Goal: Transaction & Acquisition: Purchase product/service

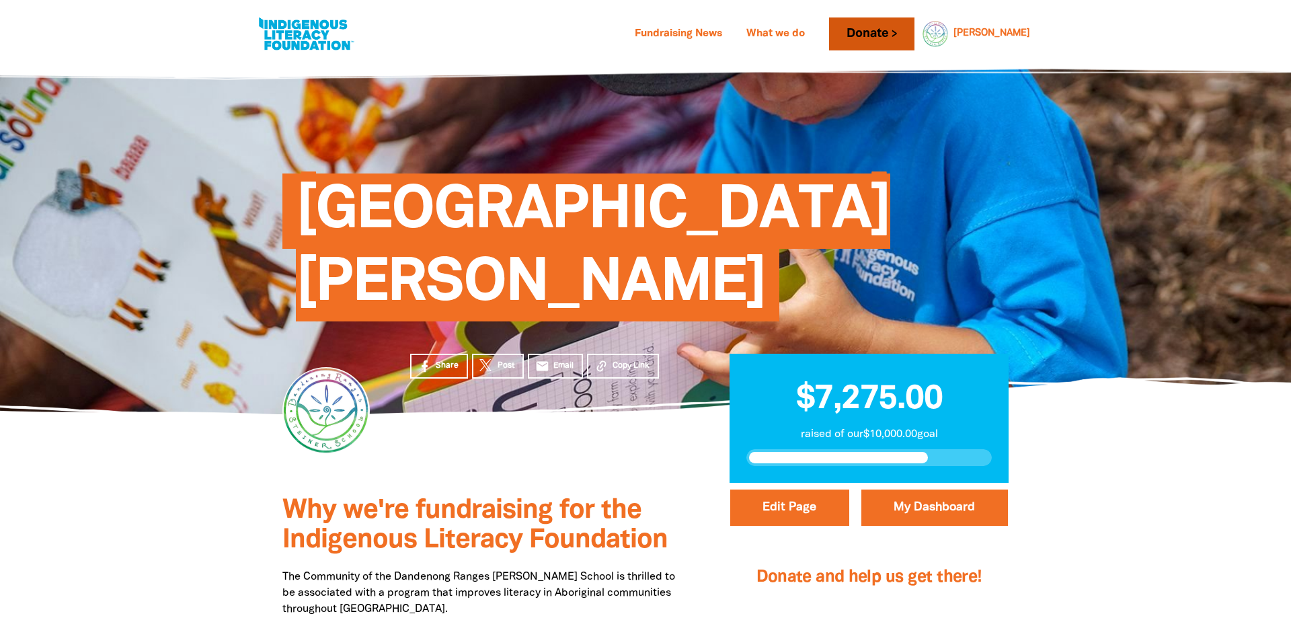
click at [914, 43] on link "Donate" at bounding box center [871, 33] width 85 height 33
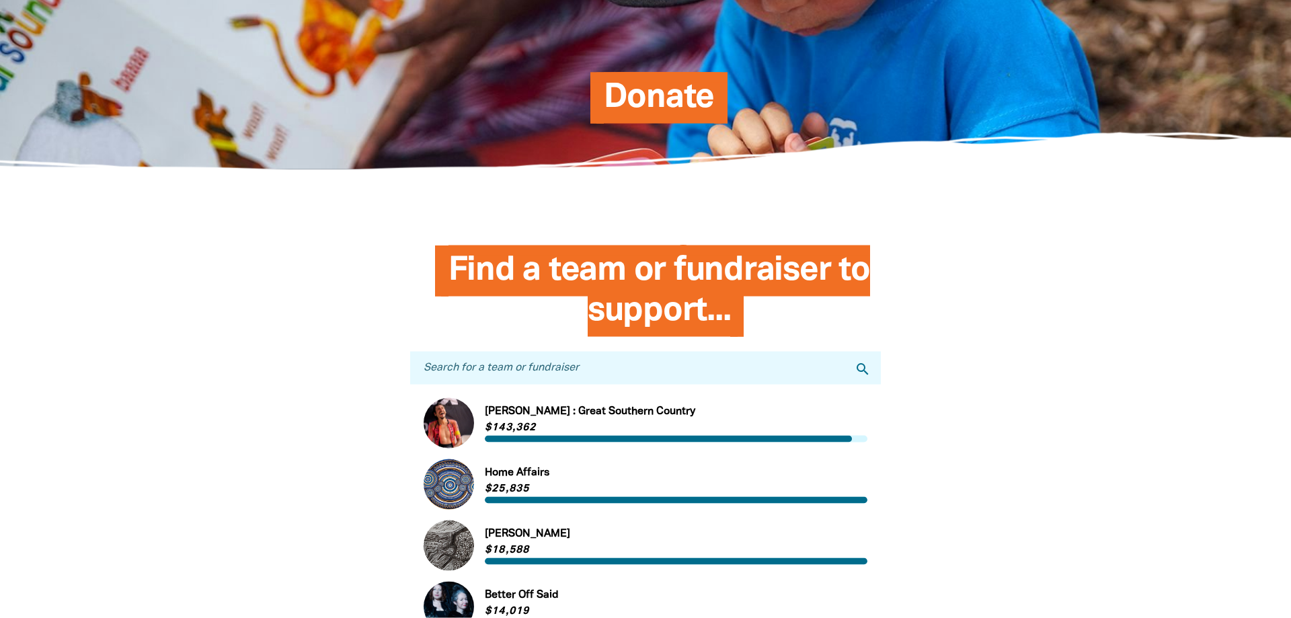
scroll to position [206, 0]
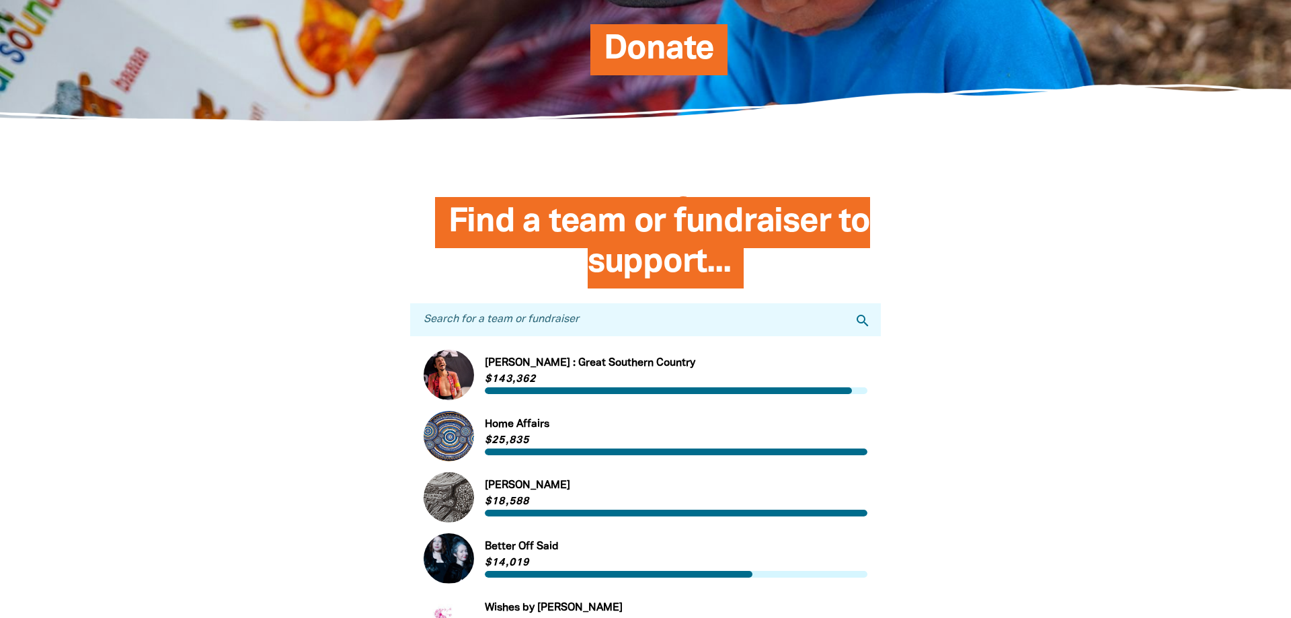
click at [584, 319] on input "Search for a team or fundraiser" at bounding box center [645, 319] width 471 height 33
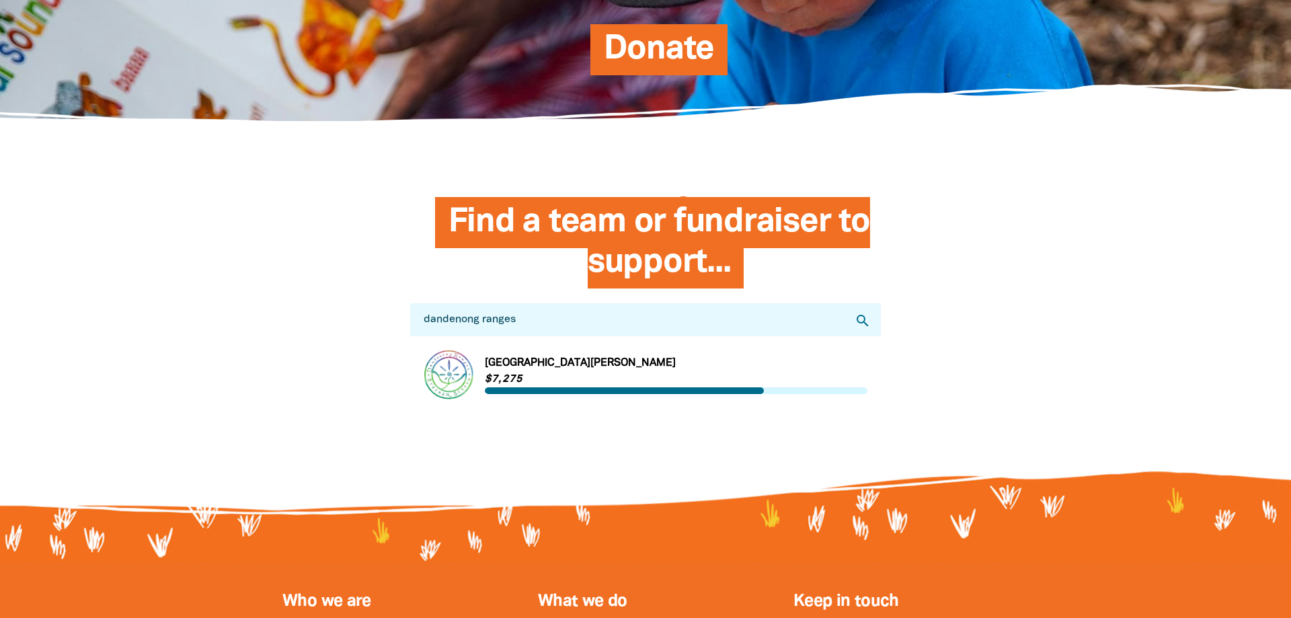
type input "dandenong ranges"
click at [511, 371] on link "Link to [GEOGRAPHIC_DATA][PERSON_NAME]" at bounding box center [646, 375] width 444 height 50
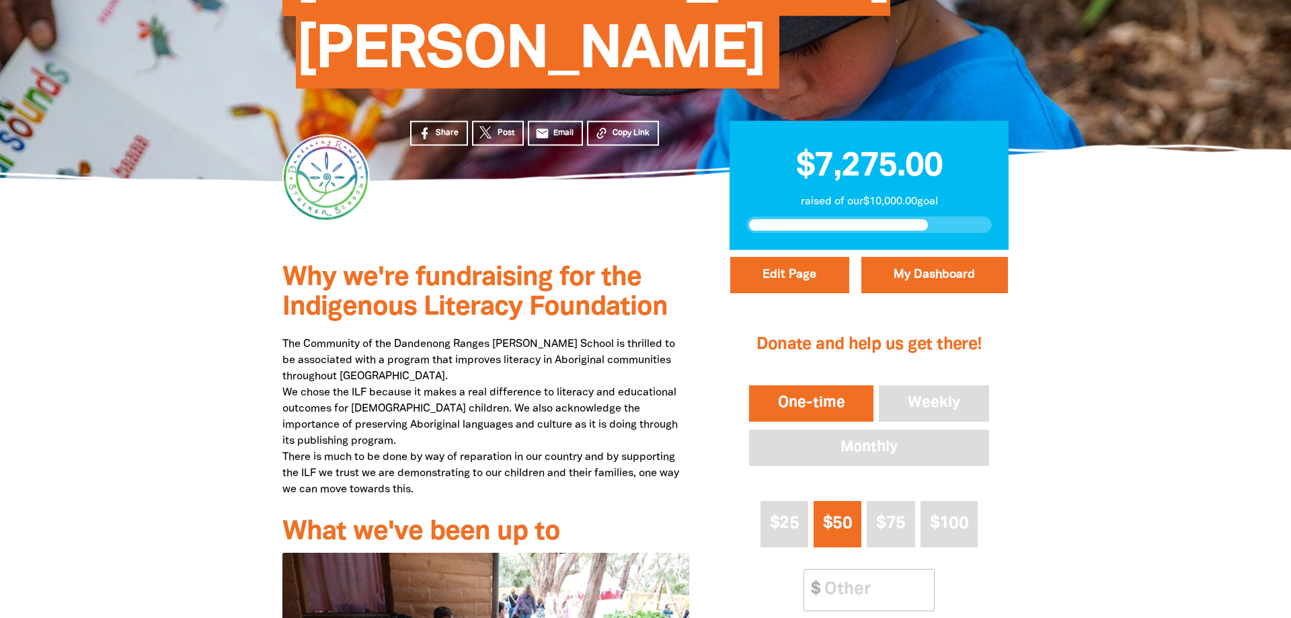
scroll to position [274, 0]
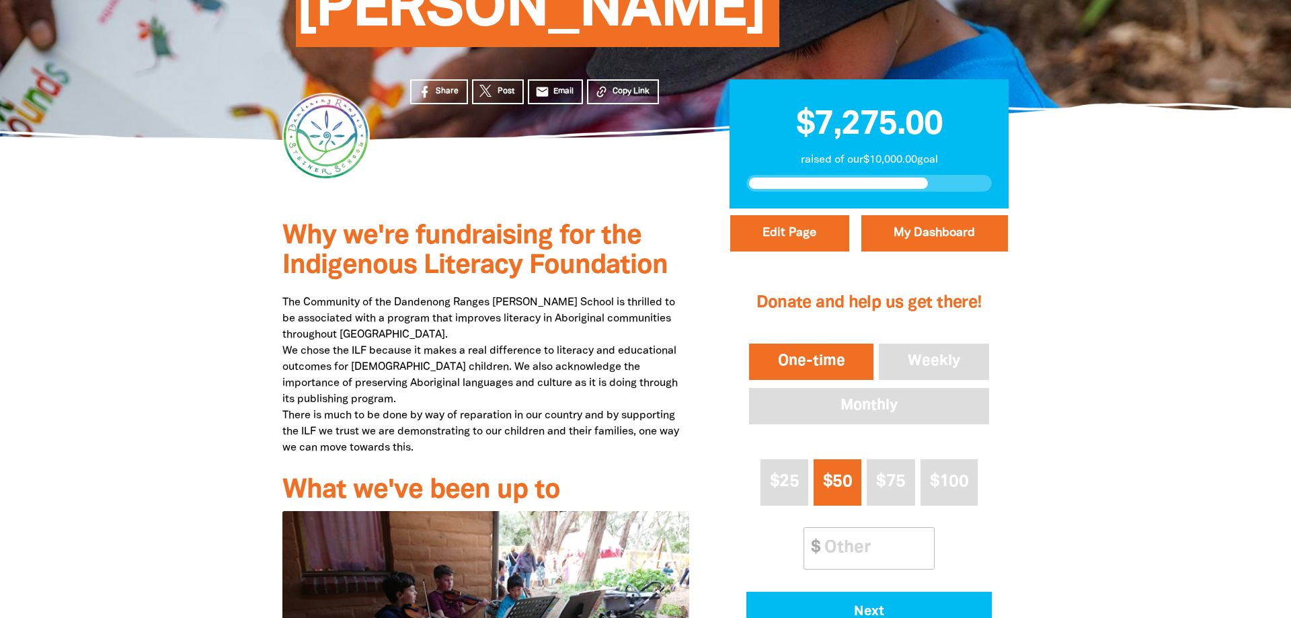
click at [841, 360] on button "One-time" at bounding box center [812, 362] width 130 height 42
click at [839, 548] on input "Other Amount" at bounding box center [874, 548] width 119 height 41
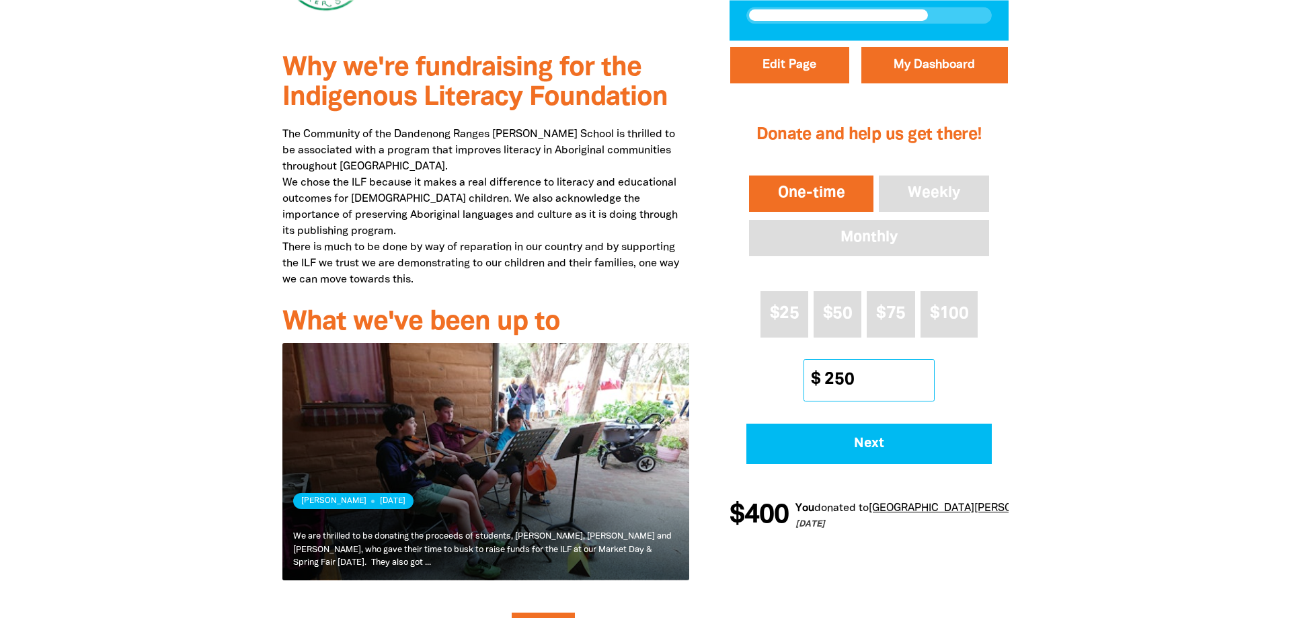
scroll to position [480, 0]
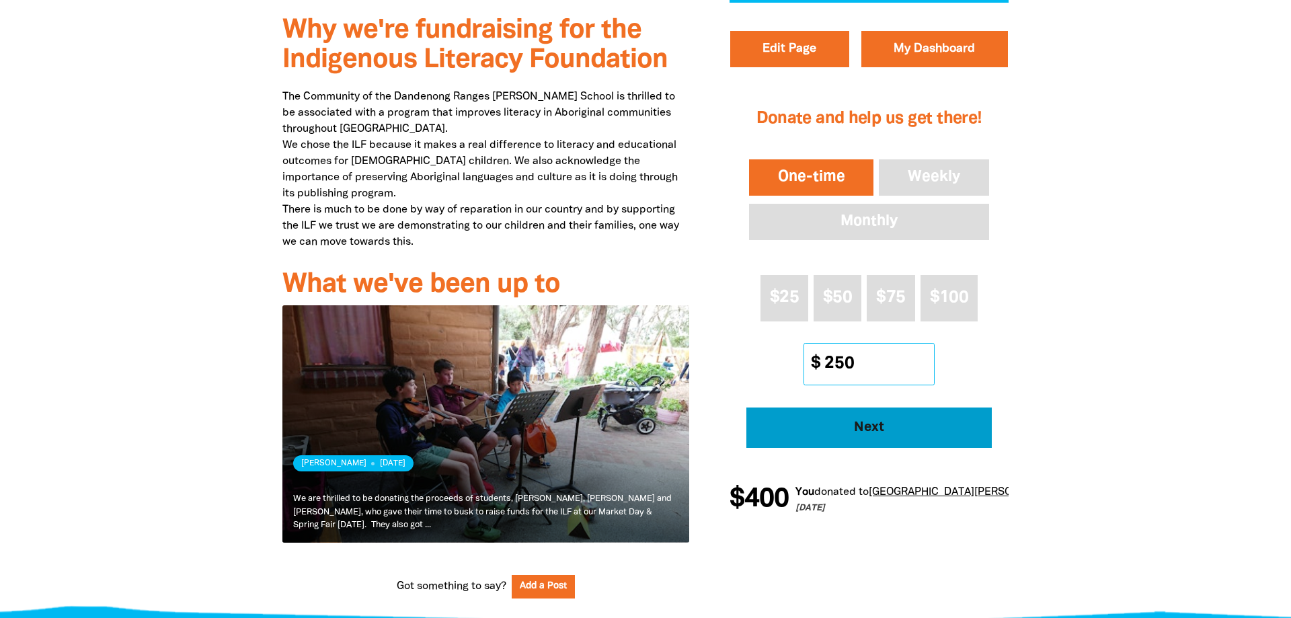
type input "250"
click at [868, 431] on span "Next" at bounding box center [869, 427] width 209 height 13
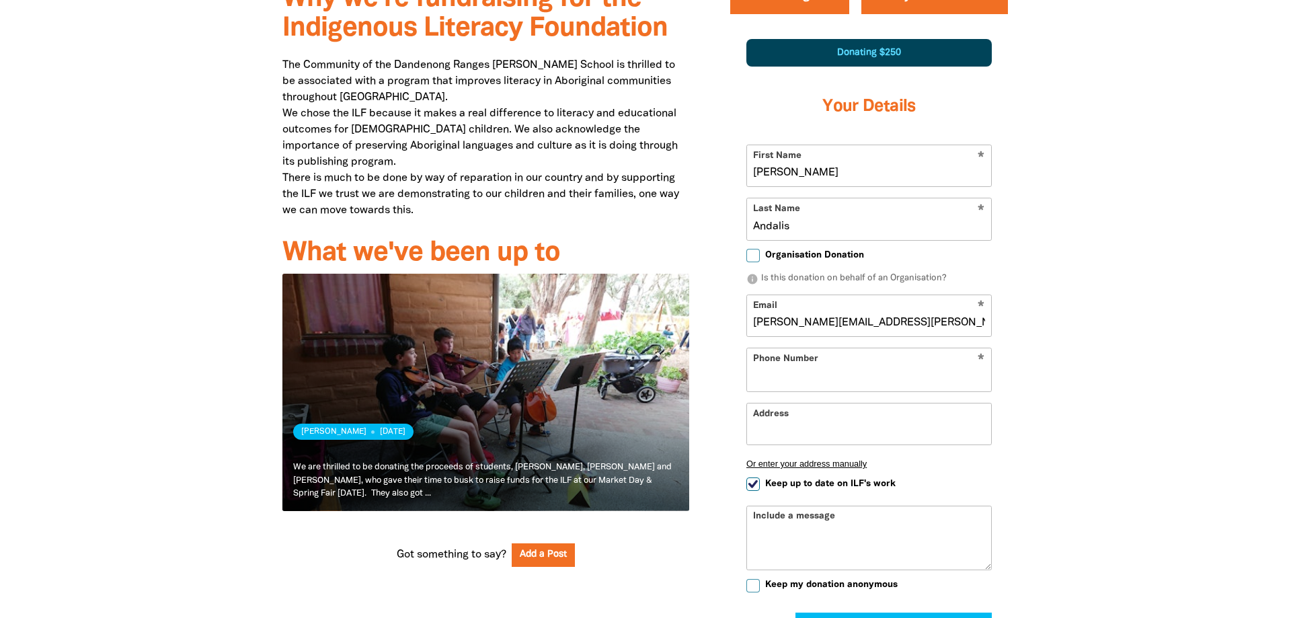
select select "AU"
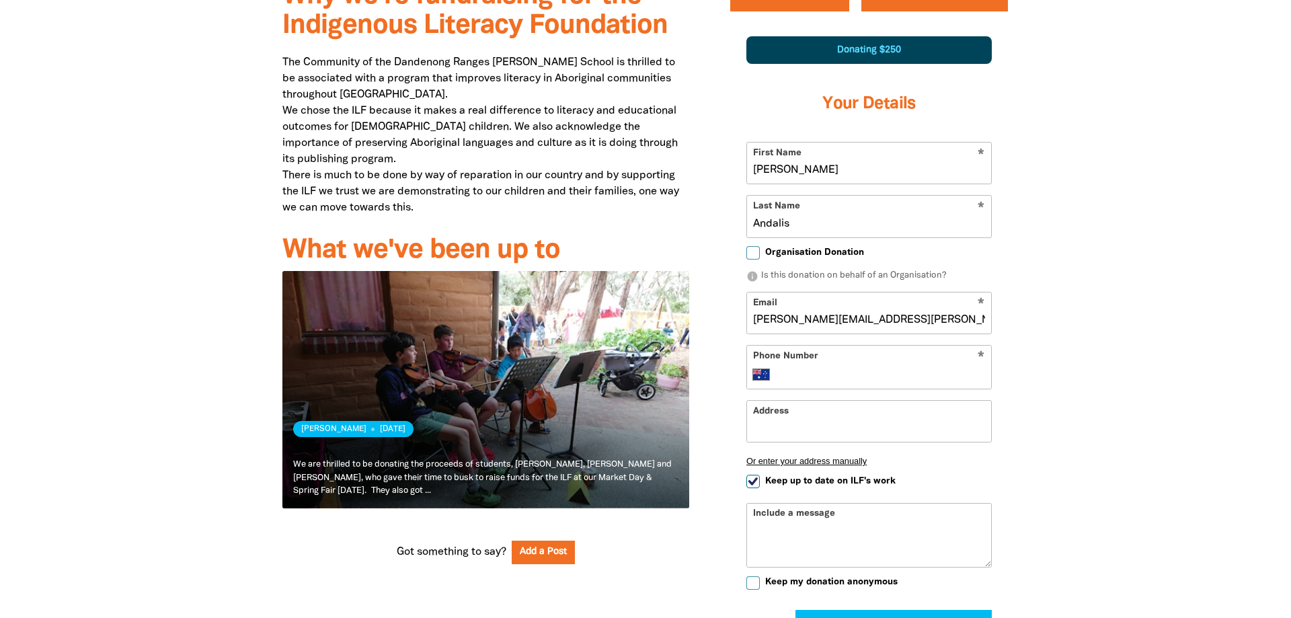
scroll to position [516, 0]
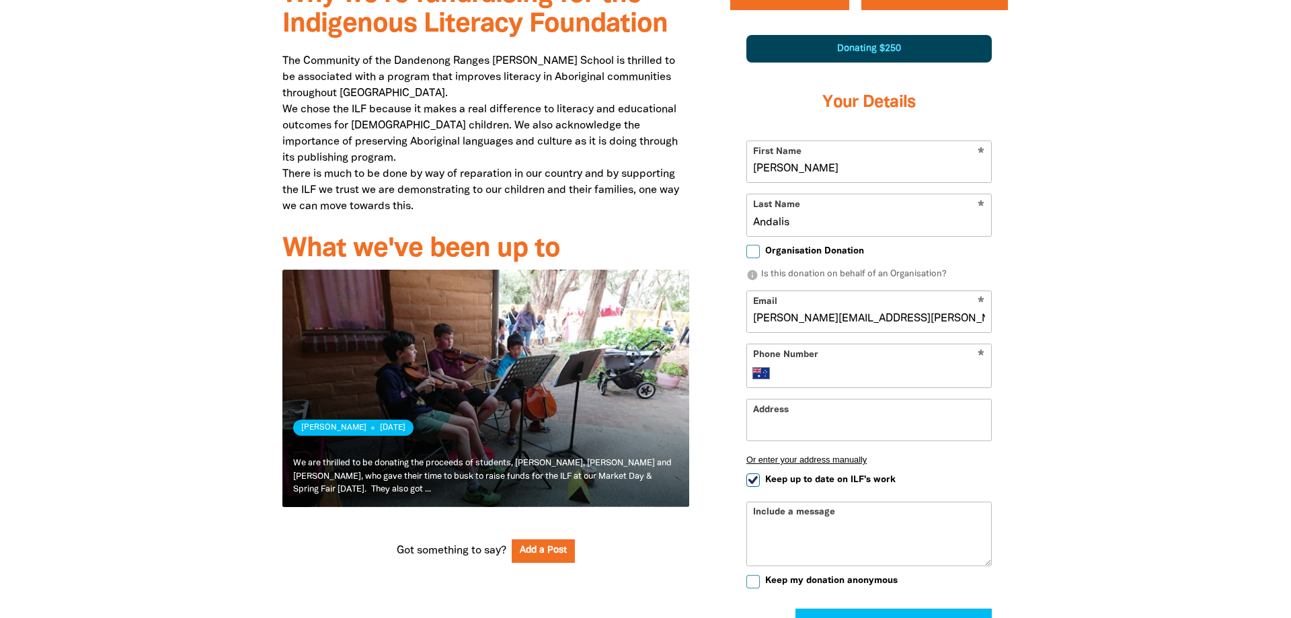
click at [749, 248] on input "Organisation Donation" at bounding box center [753, 251] width 13 height 13
checkbox input "true"
select select "AU"
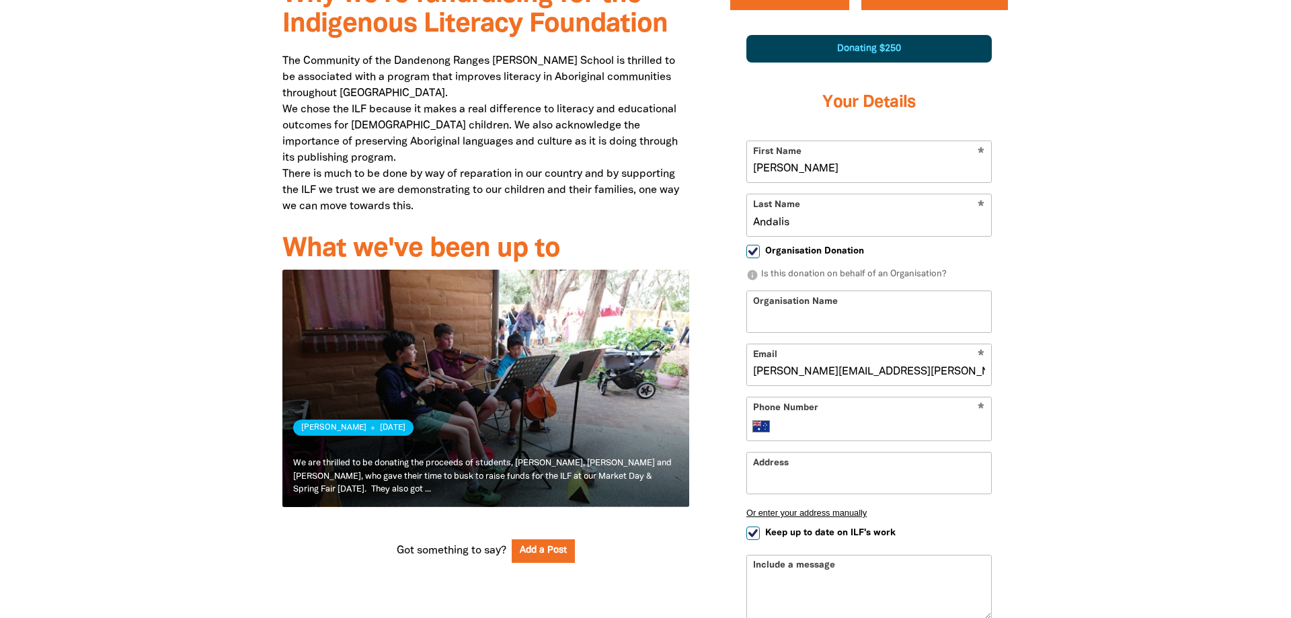
click at [808, 319] on input "Organisation Name" at bounding box center [869, 311] width 244 height 41
type input "[GEOGRAPHIC_DATA][PERSON_NAME]"
click at [805, 424] on input "Phone Number" at bounding box center [883, 426] width 206 height 16
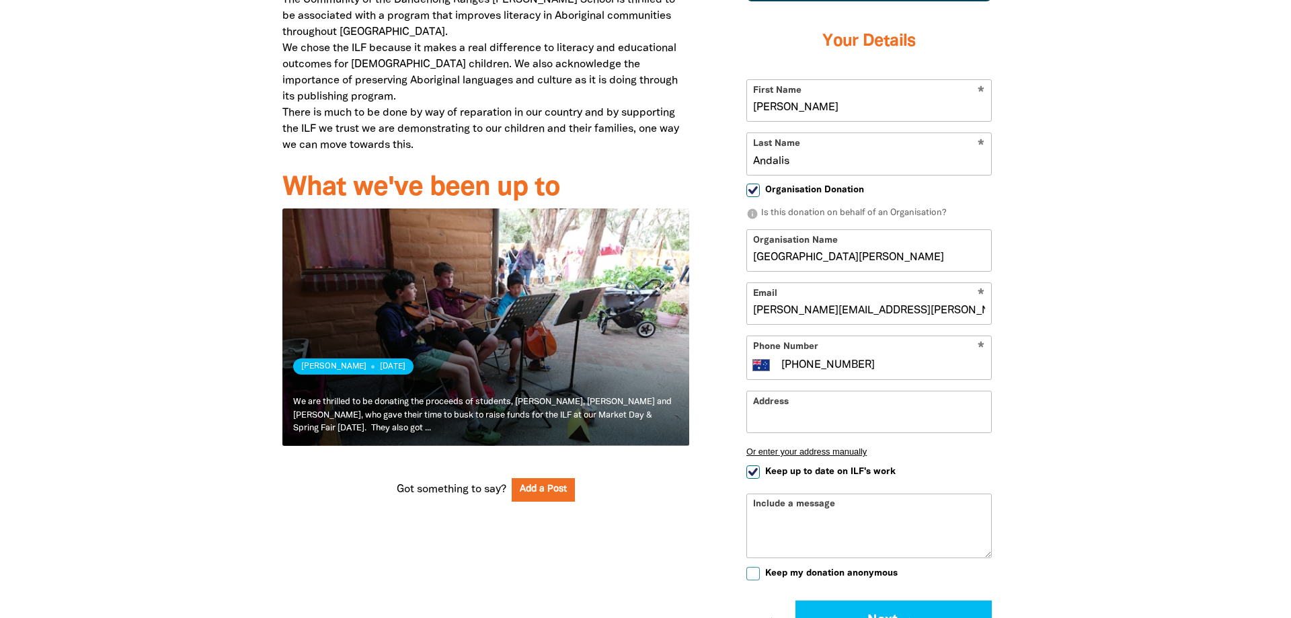
scroll to position [653, 0]
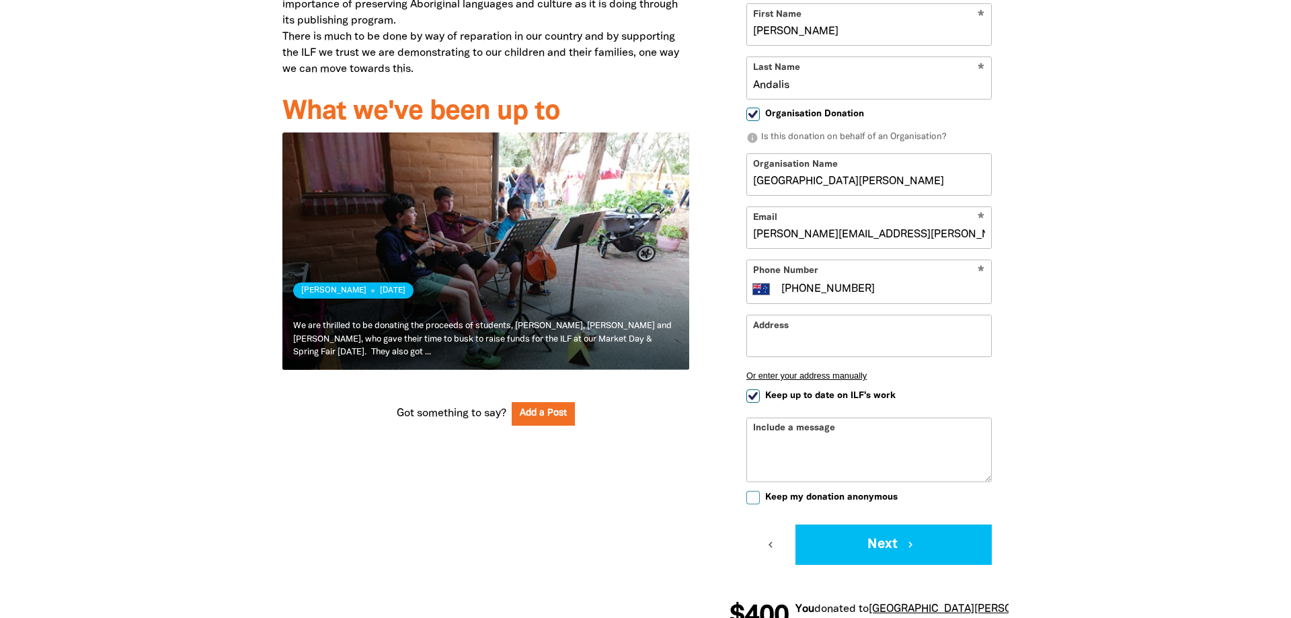
type input "(03) 8790 4797"
click at [817, 461] on textarea "Include a message" at bounding box center [869, 460] width 244 height 43
type textarea "O"
click at [918, 455] on textarea "Our community has enjoyed donating to and buying from our Treasure Table. We ar…" at bounding box center [869, 460] width 244 height 43
click at [915, 474] on textarea "Our community has enjoyed donating to and buying from our Treasure Table and is…" at bounding box center [869, 460] width 244 height 43
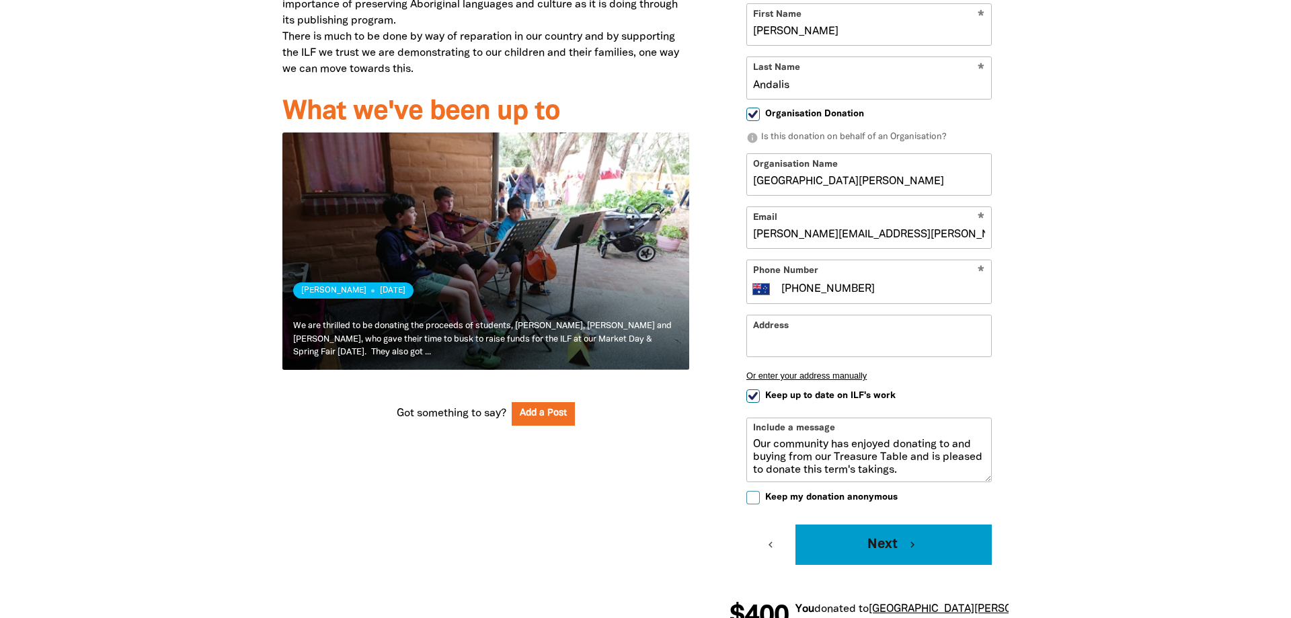
type textarea "Our community has enjoyed donating to and buying from our Treasure Table and is…"
click at [864, 543] on button "Next chevron_right" at bounding box center [894, 545] width 196 height 40
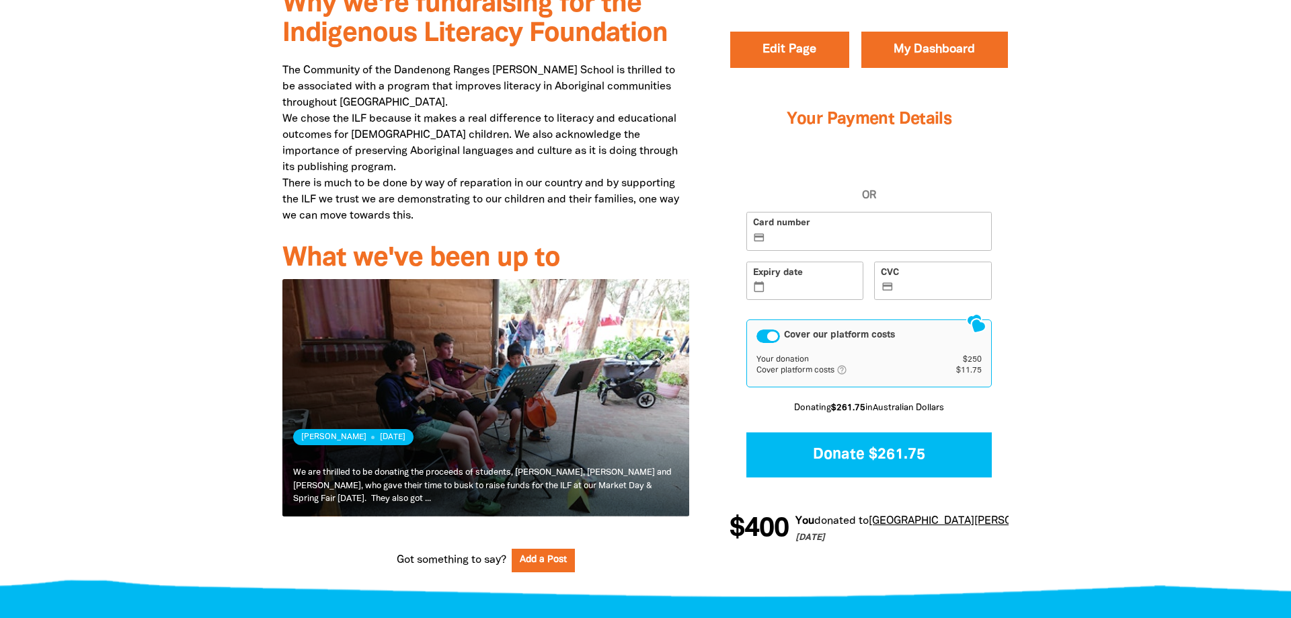
scroll to position [506, 0]
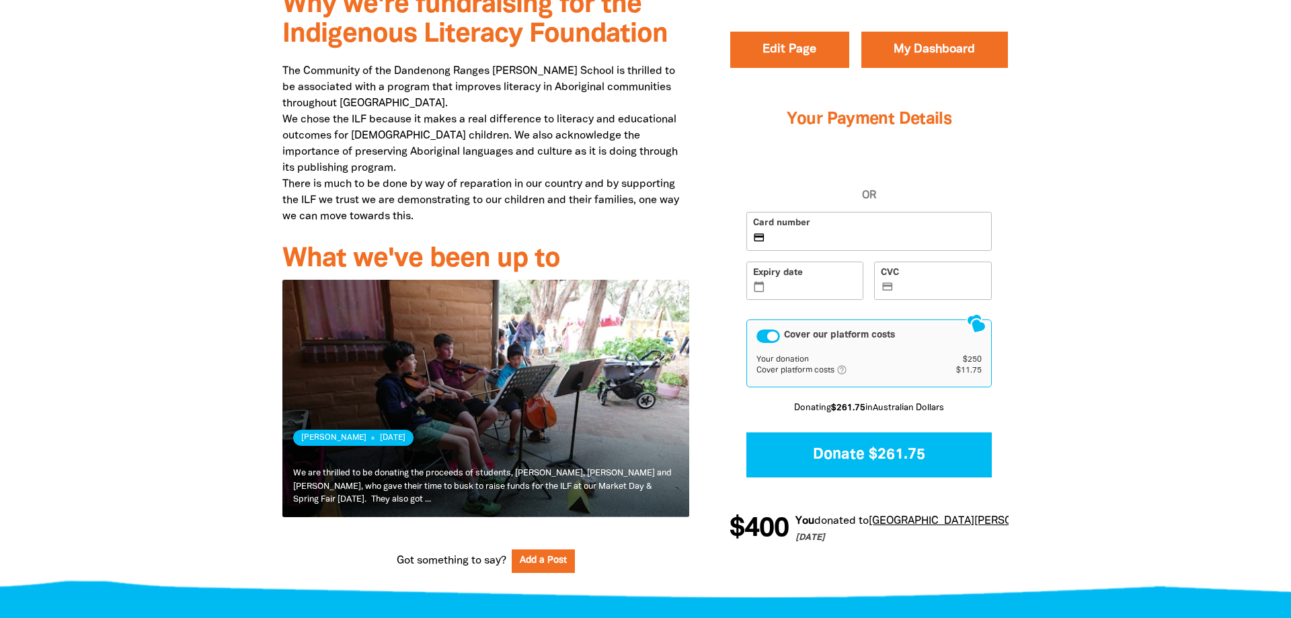
click at [761, 332] on div "Cover our platform costs" at bounding box center [769, 336] width 24 height 13
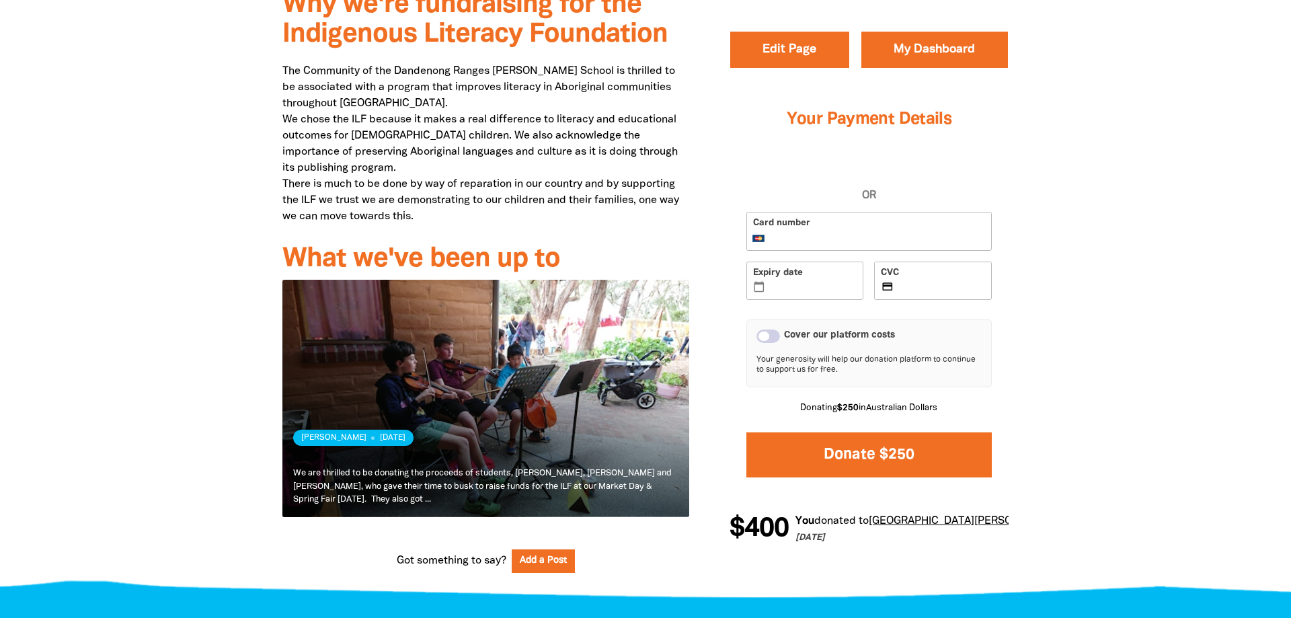
click at [855, 456] on button "Donate $250" at bounding box center [869, 454] width 245 height 45
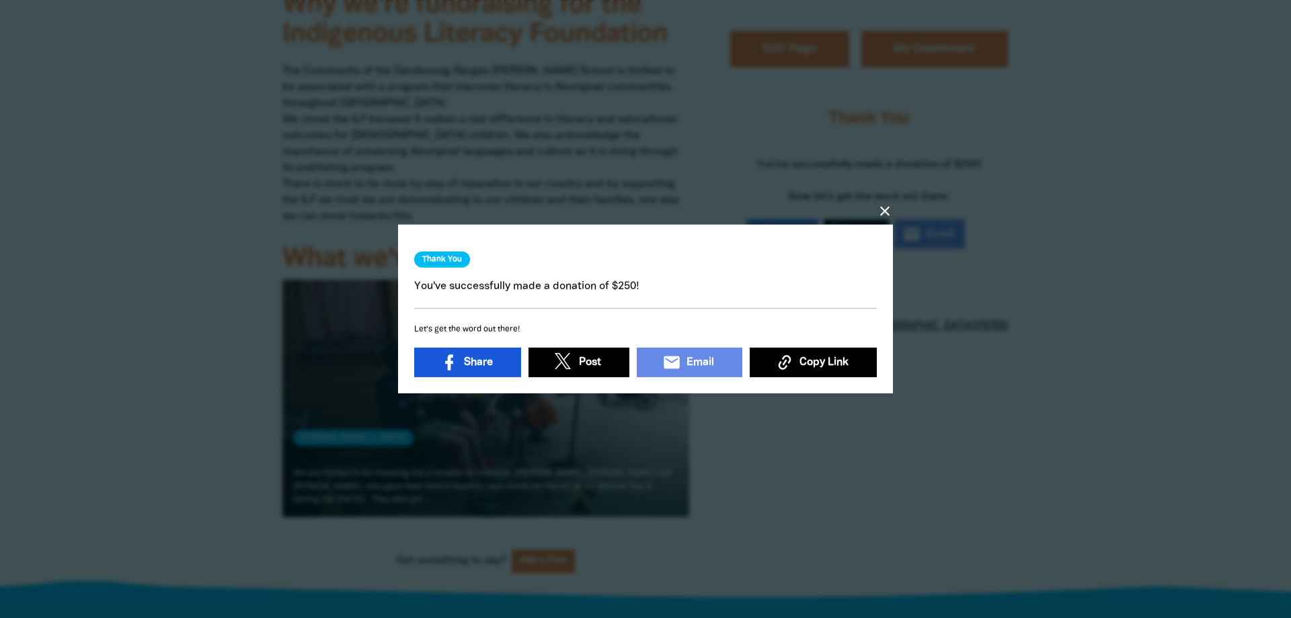
click at [457, 359] on icon at bounding box center [449, 362] width 19 height 19
click at [474, 358] on span "Share" at bounding box center [478, 362] width 29 height 16
click at [821, 360] on span "Copy Link" at bounding box center [824, 362] width 49 height 16
click at [804, 358] on span "Copy Link" at bounding box center [824, 362] width 49 height 16
click at [146, 200] on div at bounding box center [645, 309] width 1291 height 618
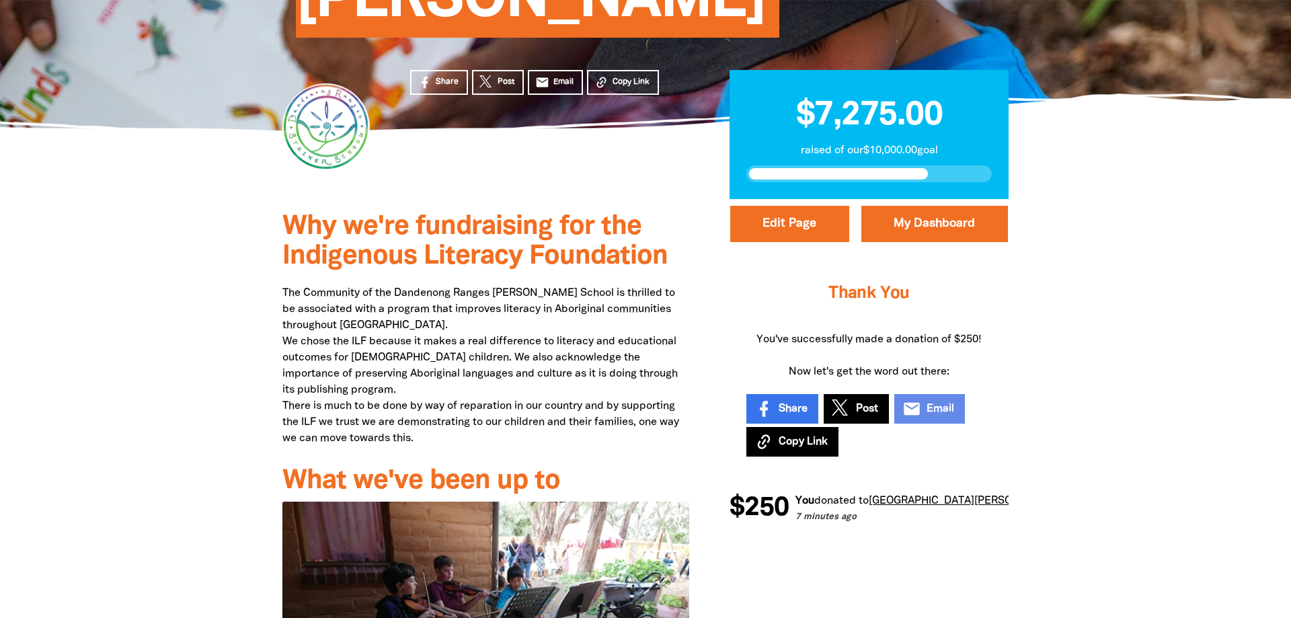
scroll to position [231, 0]
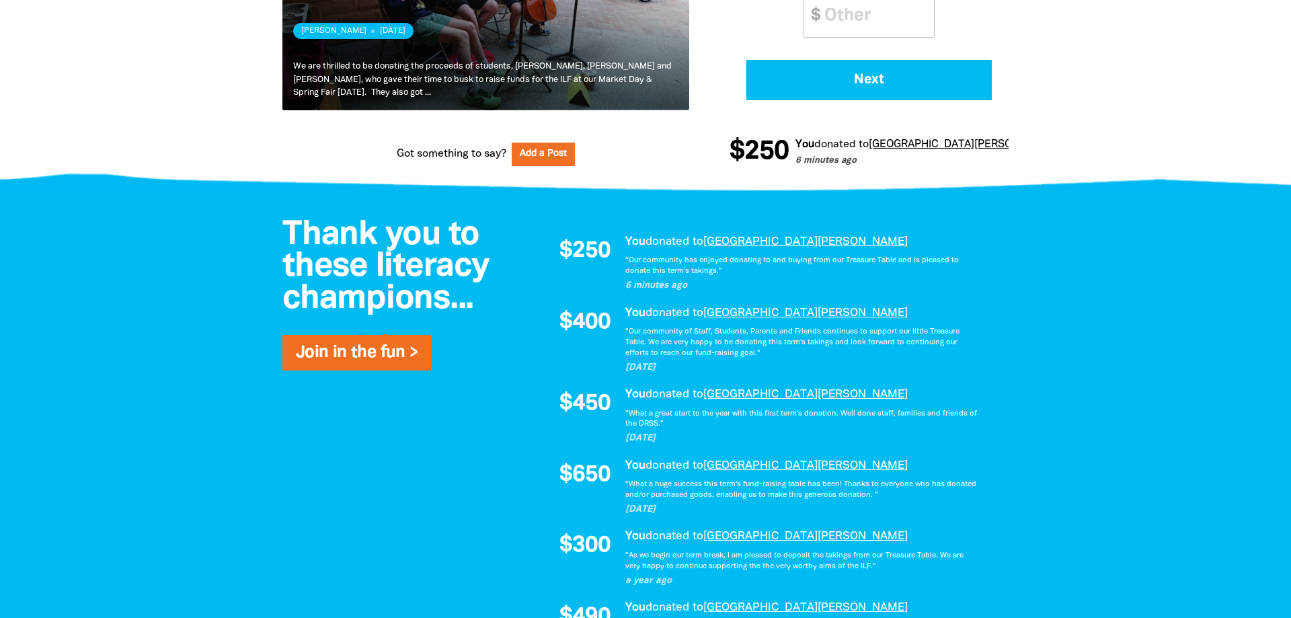
scroll to position [892, 0]
